Goal: Task Accomplishment & Management: Use online tool/utility

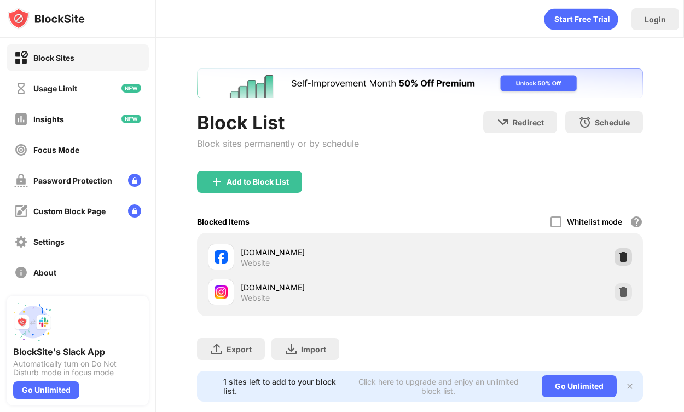
click at [623, 252] on img at bounding box center [623, 256] width 11 height 11
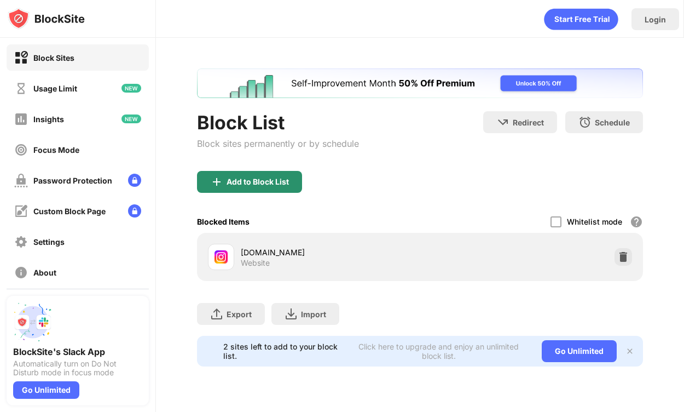
click at [248, 184] on div "Add to Block List" at bounding box center [258, 181] width 62 height 9
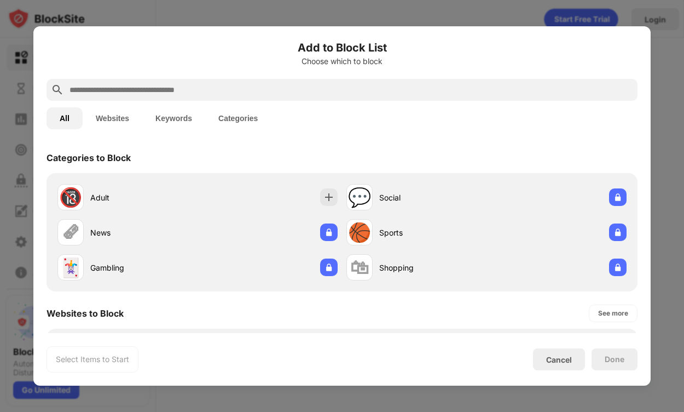
click at [281, 96] on input "text" at bounding box center [350, 89] width 565 height 13
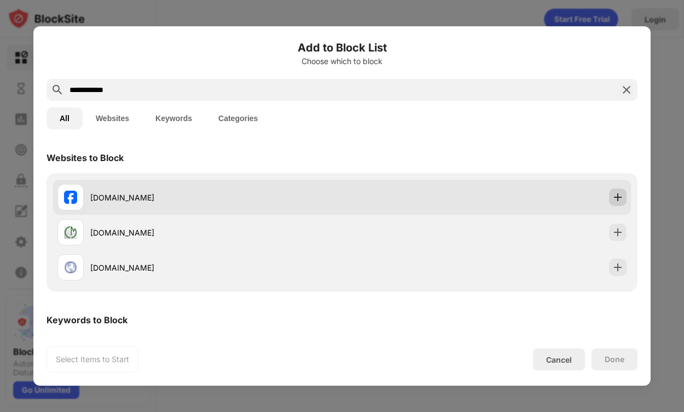
type input "**********"
click at [615, 200] on img at bounding box center [618, 197] width 11 height 11
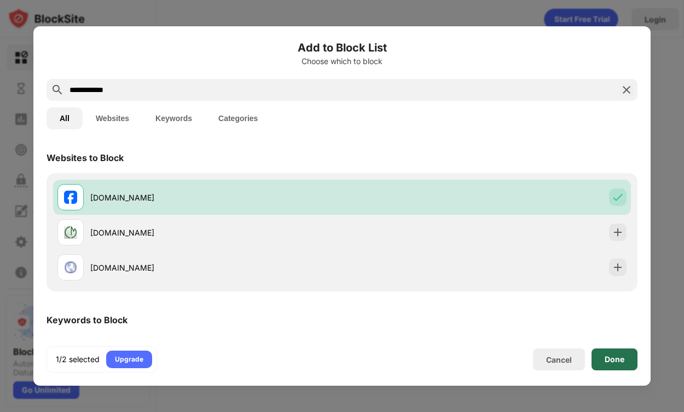
click at [627, 360] on div "Done" at bounding box center [615, 359] width 46 height 22
